Goal: Task Accomplishment & Management: Manage account settings

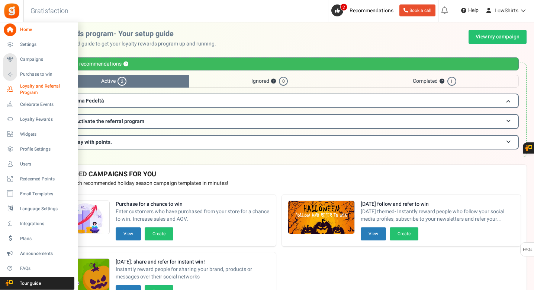
click at [39, 86] on span "Loyalty and Referral Program" at bounding box center [47, 89] width 54 height 13
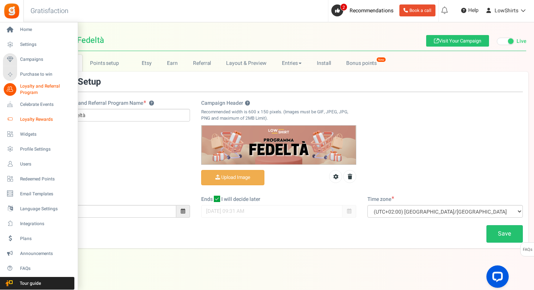
click at [42, 121] on span "Loyalty Rewards" at bounding box center [46, 119] width 52 height 6
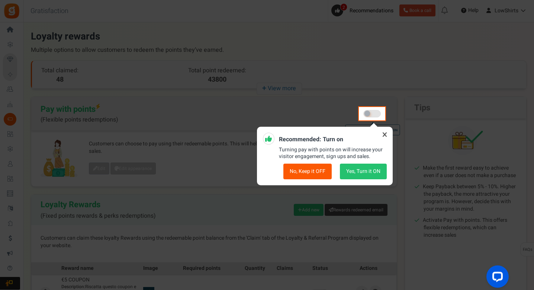
click at [384, 132] on icon at bounding box center [385, 134] width 12 height 12
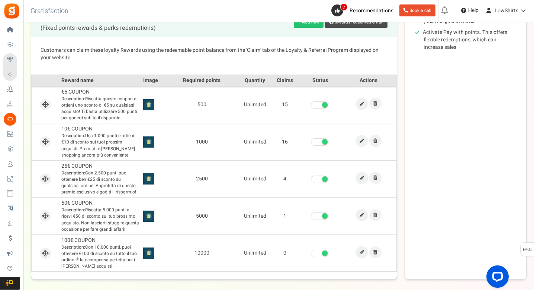
scroll to position [189, 0]
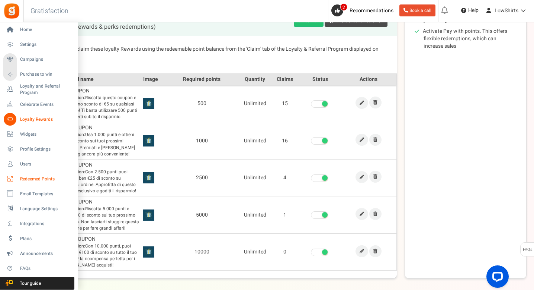
click at [29, 175] on link "Redeemed Points" at bounding box center [38, 178] width 71 height 13
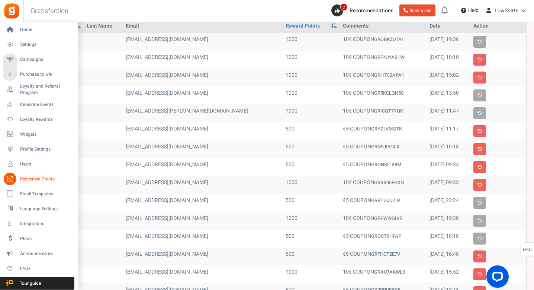
scroll to position [49, 0]
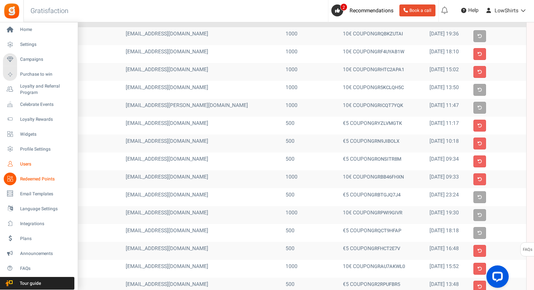
click at [41, 166] on span "Users" at bounding box center [46, 164] width 52 height 6
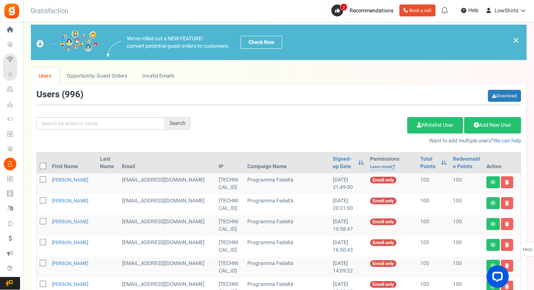
scroll to position [13, 0]
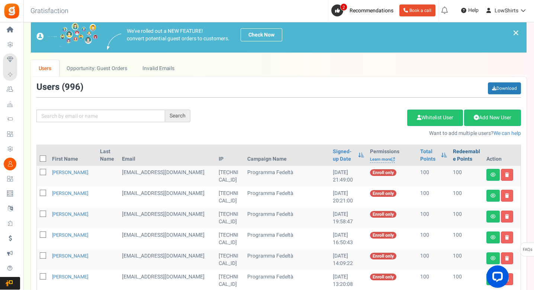
click at [453, 156] on link "Redeemable Points" at bounding box center [467, 155] width 28 height 15
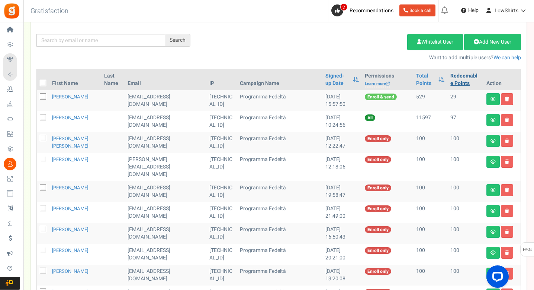
scroll to position [82, 0]
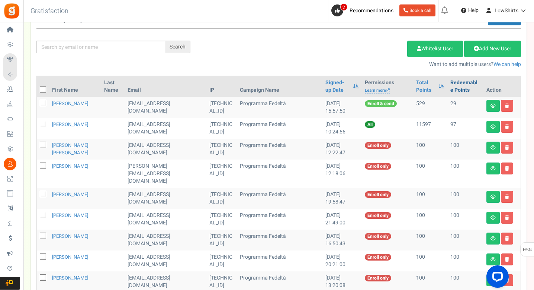
click at [453, 89] on link "Redeemable Points" at bounding box center [466, 86] width 30 height 15
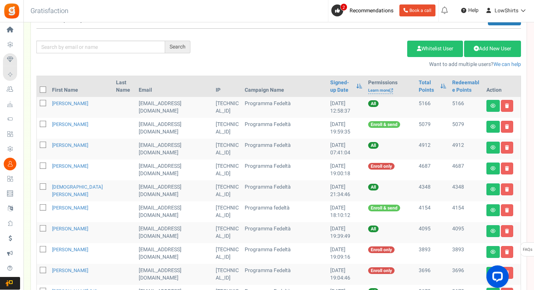
click at [45, 89] on icon at bounding box center [43, 89] width 5 height 5
click at [37, 89] on input "checkbox" at bounding box center [34, 90] width 5 height 5
checkbox input "true"
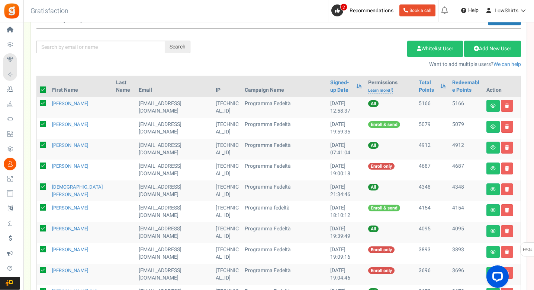
checkbox input "true"
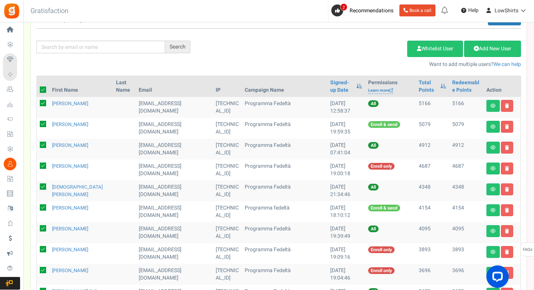
checkbox input "true"
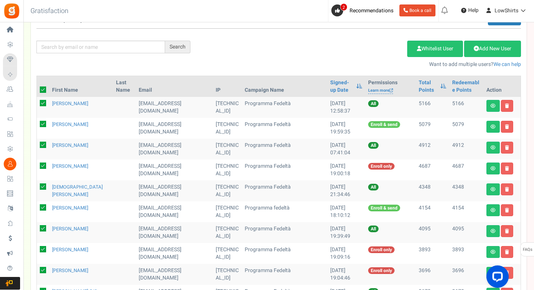
checkbox input "true"
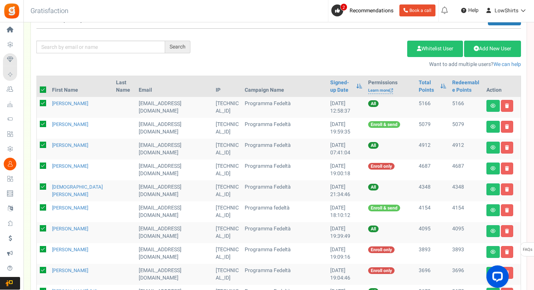
checkbox input "true"
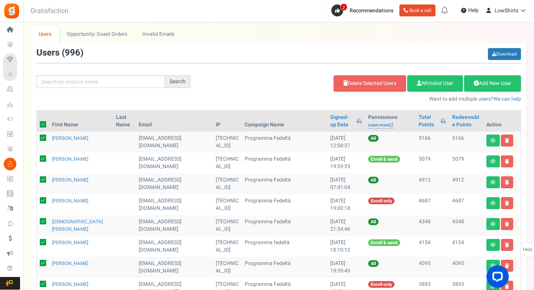
scroll to position [11, 0]
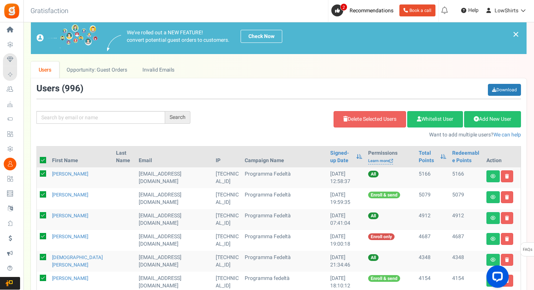
click at [42, 160] on icon at bounding box center [43, 160] width 6 height 6
click at [37, 160] on input "checkbox" at bounding box center [34, 160] width 5 height 5
checkbox input "false"
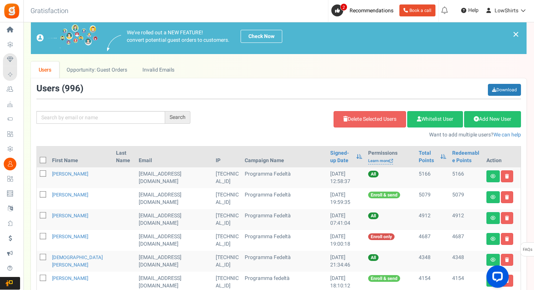
checkbox input "false"
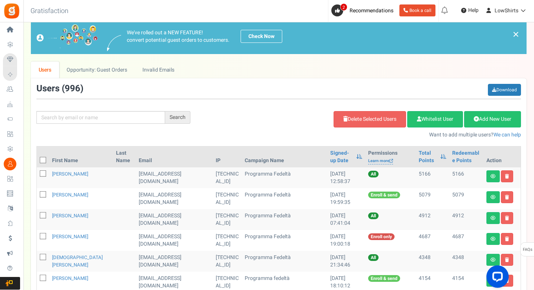
checkbox input "false"
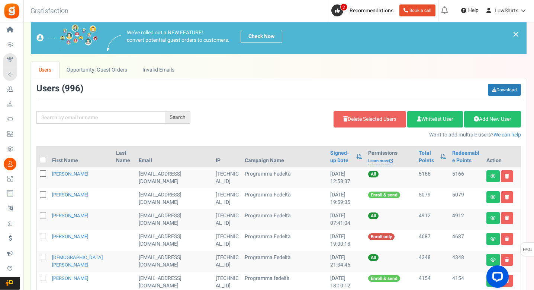
checkbox input "false"
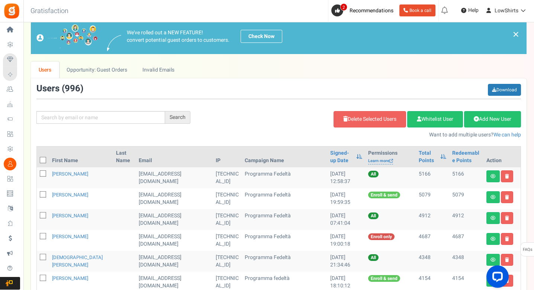
checkbox input "false"
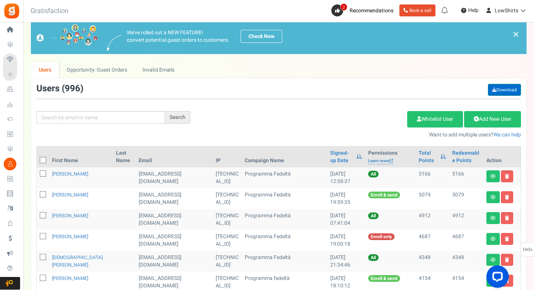
click at [499, 92] on link "Download" at bounding box center [504, 90] width 33 height 12
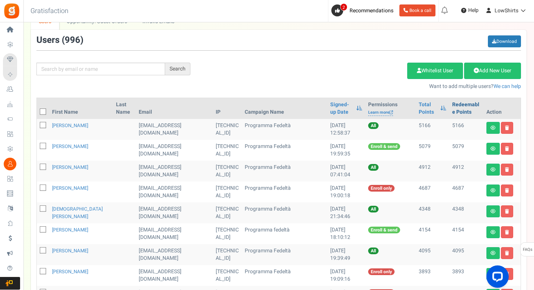
scroll to position [59, 0]
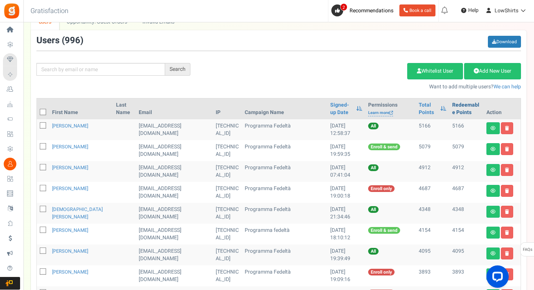
click at [453, 106] on link "Redeemable Points" at bounding box center [467, 108] width 28 height 15
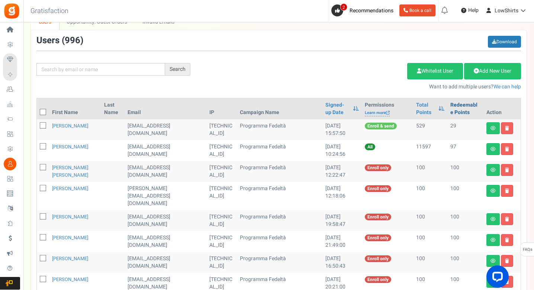
click at [452, 106] on link "Redeemable Points" at bounding box center [466, 108] width 30 height 15
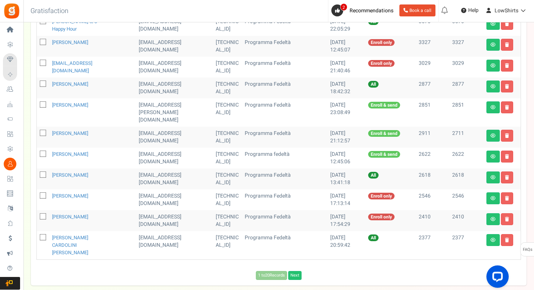
scroll to position [377, 0]
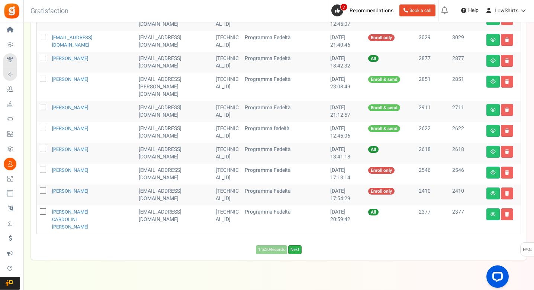
click at [291, 245] on link "Next" at bounding box center [294, 249] width 13 height 9
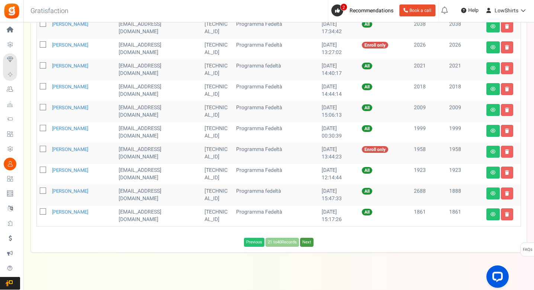
click at [308, 237] on link "Next" at bounding box center [306, 241] width 13 height 9
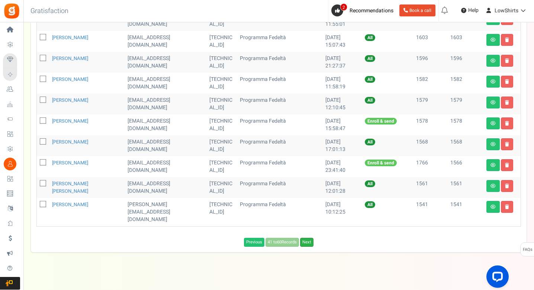
click at [308, 237] on link "Next" at bounding box center [306, 241] width 13 height 9
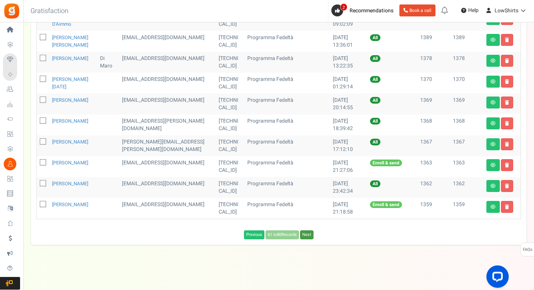
click at [307, 231] on link "Next" at bounding box center [306, 234] width 13 height 9
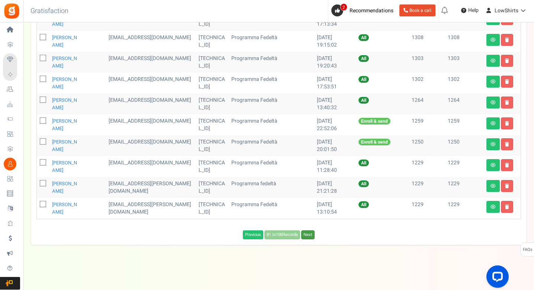
click at [307, 231] on link "Next" at bounding box center [307, 234] width 13 height 9
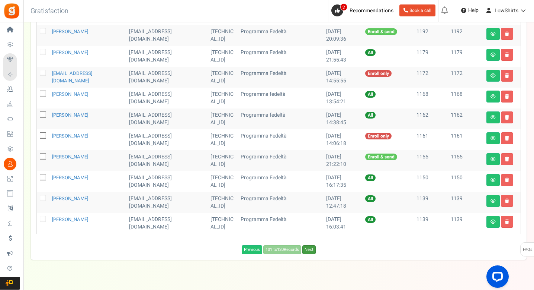
click at [307, 245] on link "Next" at bounding box center [309, 249] width 13 height 9
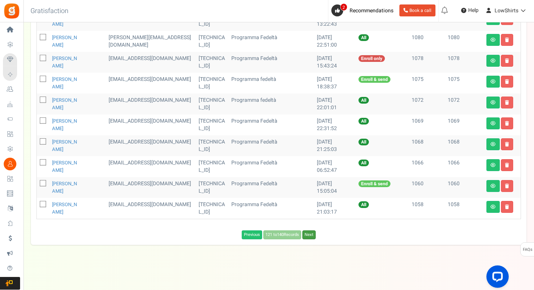
click at [306, 235] on link "Next" at bounding box center [309, 234] width 13 height 9
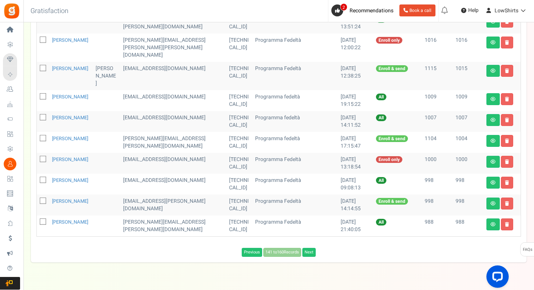
scroll to position [374, 0]
click at [322, 248] on div "Previous 141 to 160 Records Next Loading..." at bounding box center [279, 252] width 496 height 9
click at [315, 248] on link "Next" at bounding box center [309, 252] width 13 height 9
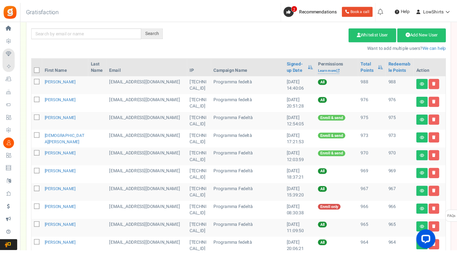
scroll to position [62, 0]
